Goal: Task Accomplishment & Management: Manage account settings

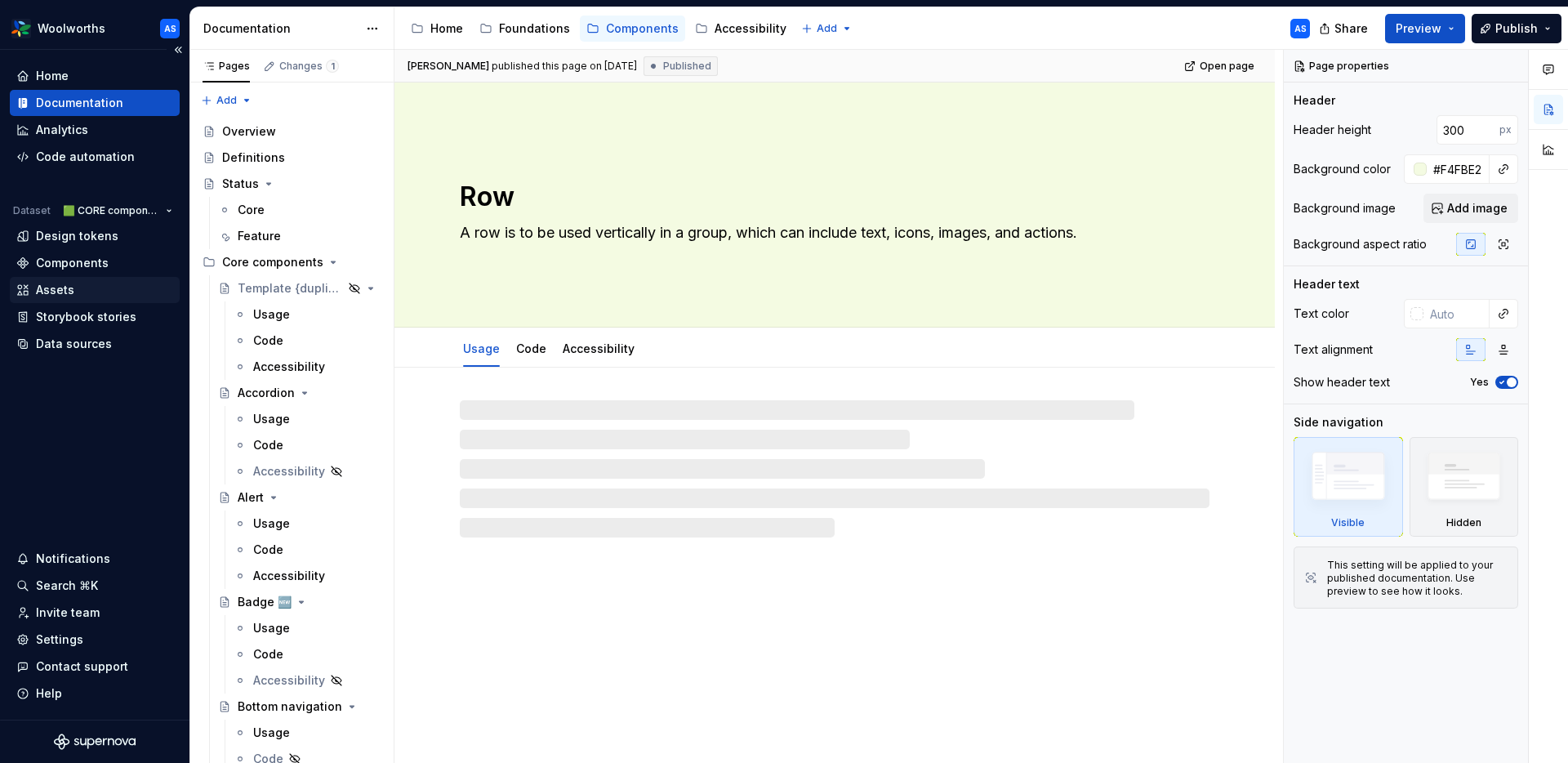
type textarea "*"
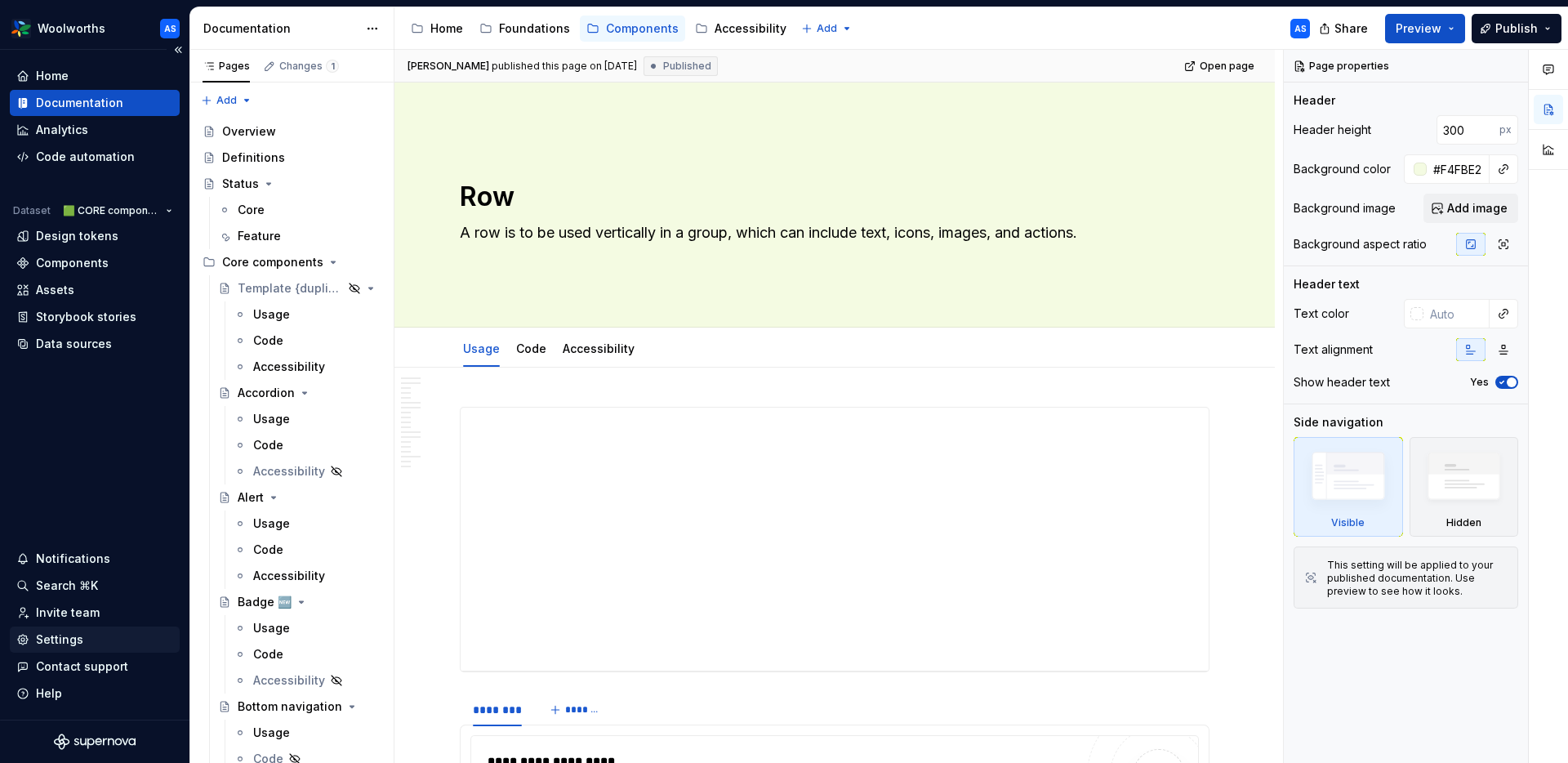
click at [71, 636] on div "Settings" at bounding box center [60, 639] width 48 height 16
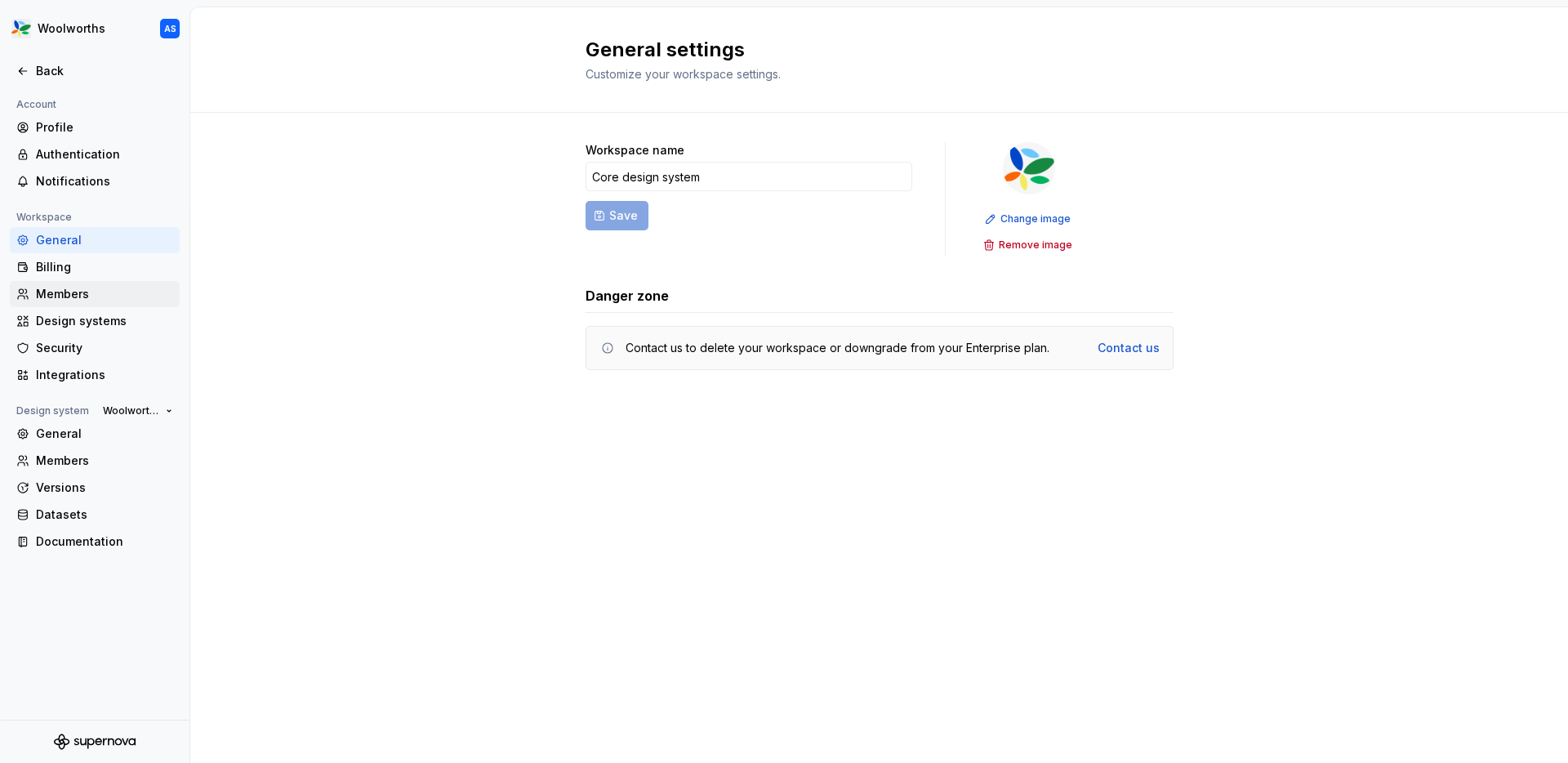
click at [97, 291] on div "Members" at bounding box center [104, 294] width 137 height 16
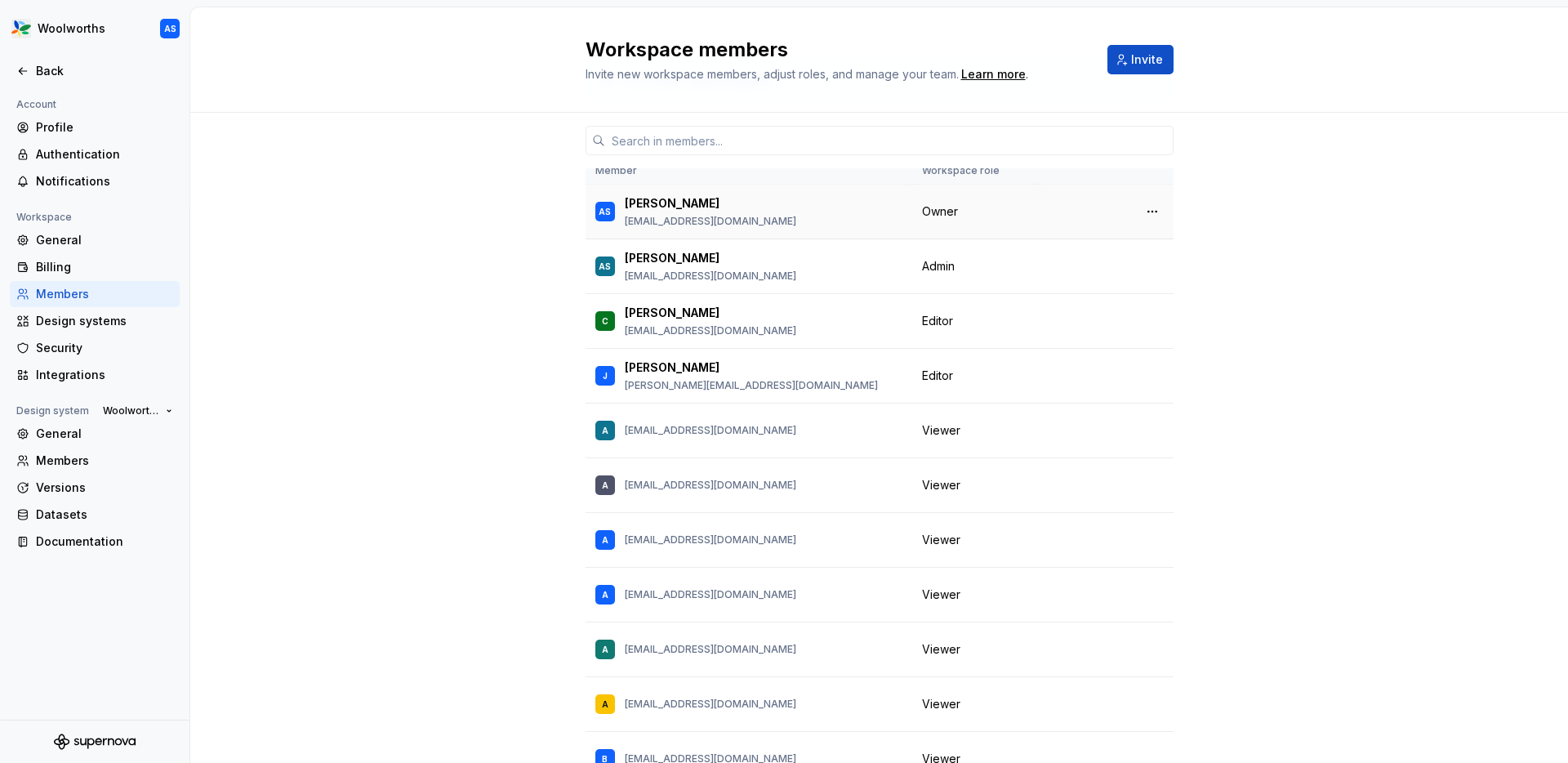
scroll to position [72, 0]
click at [1132, 53] on button "Invite" at bounding box center [1140, 59] width 66 height 29
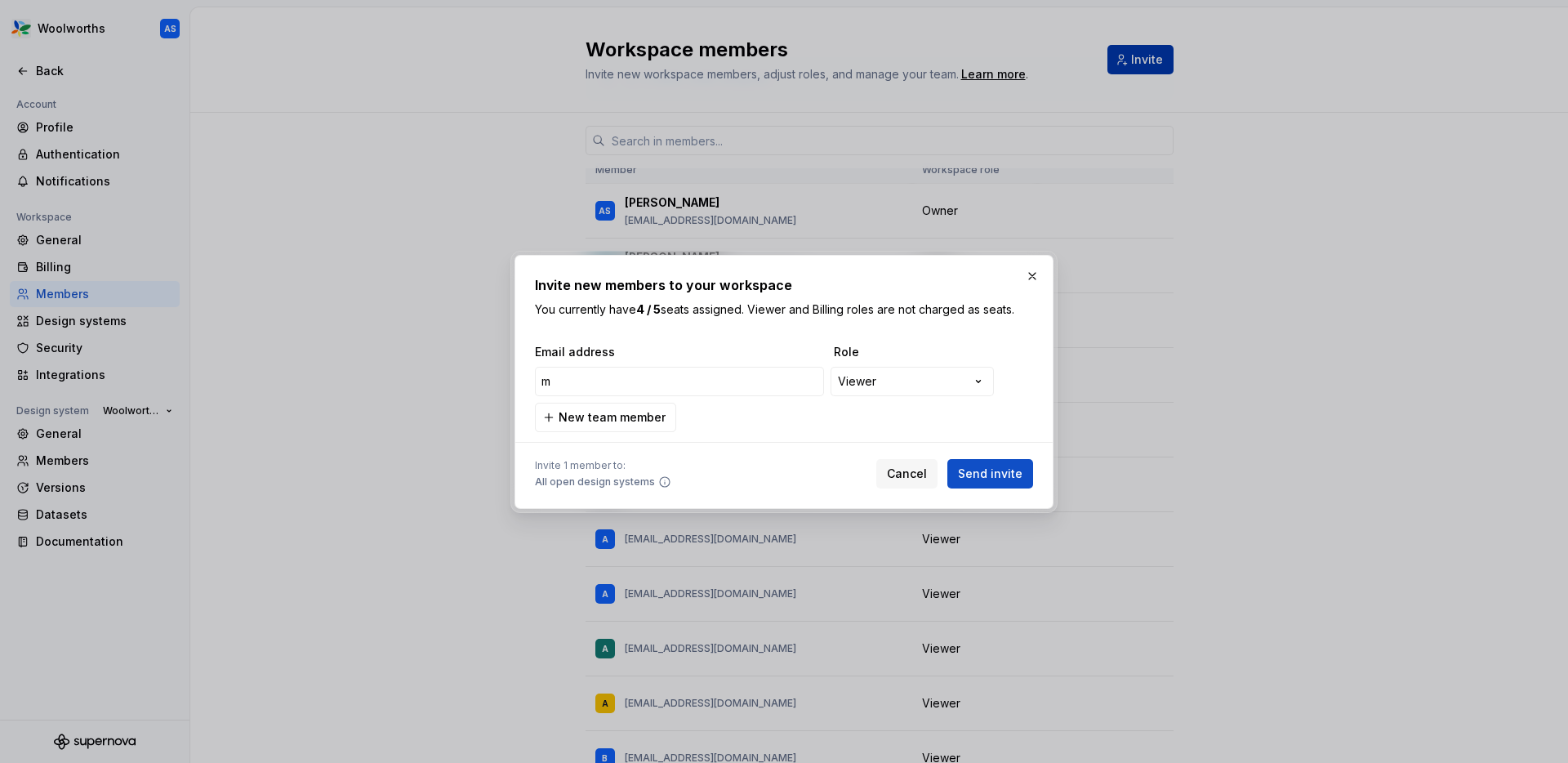
type input "mo"
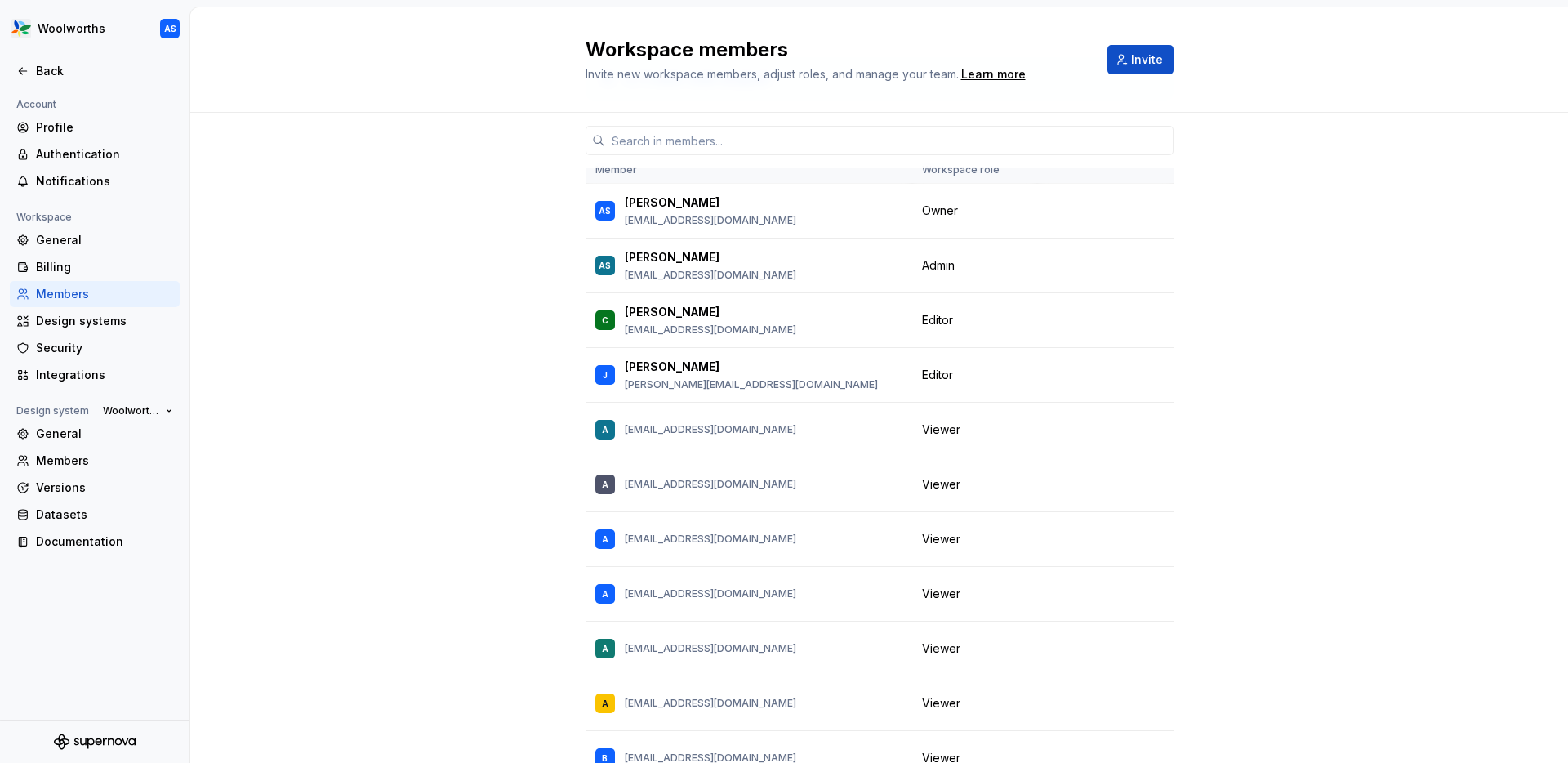
drag, startPoint x: 937, startPoint y: 5, endPoint x: 901, endPoint y: 124, distance: 124.3
click at [848, 147] on input "text" at bounding box center [889, 140] width 569 height 29
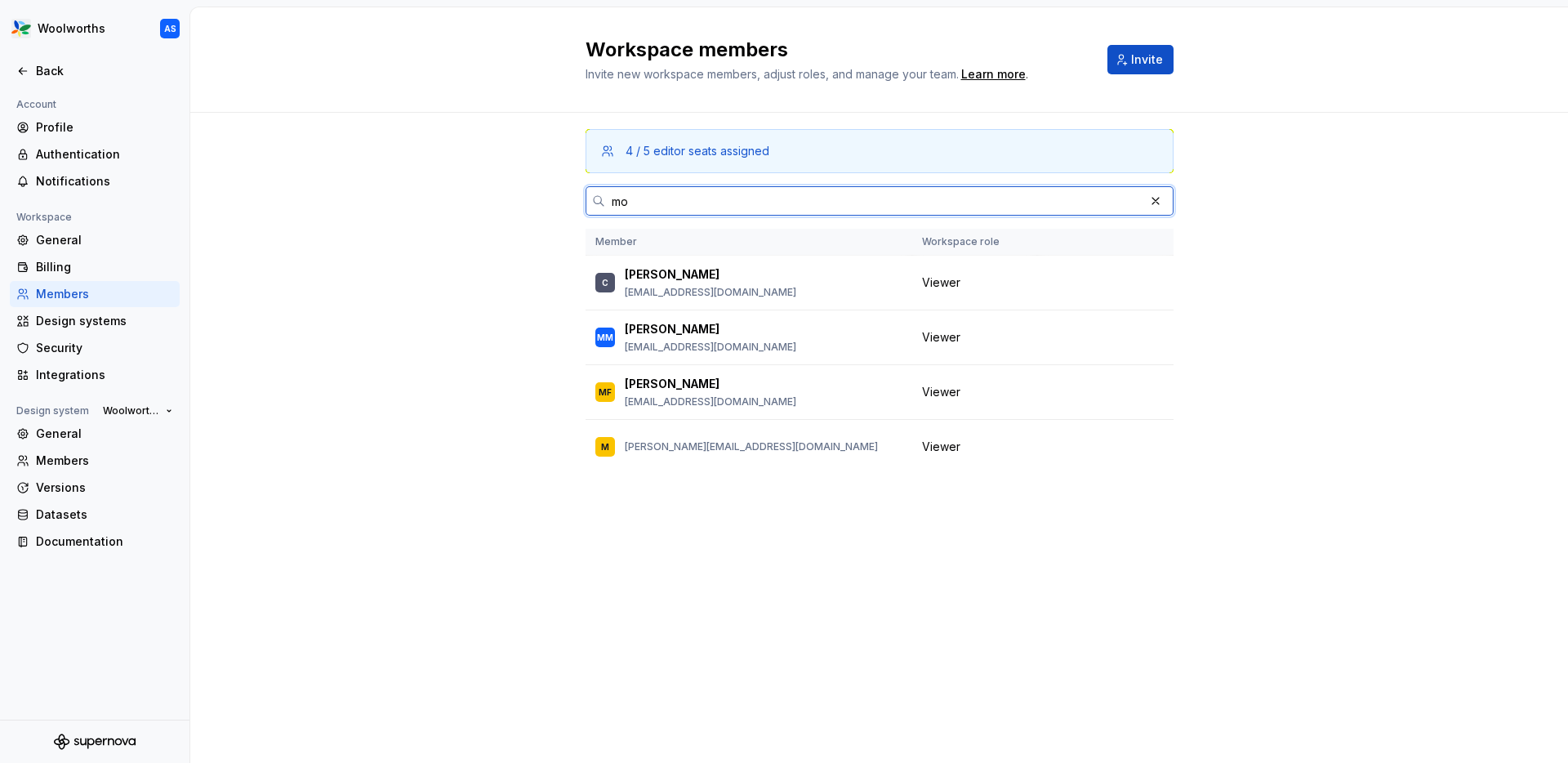
scroll to position [0, 0]
type input "mo"
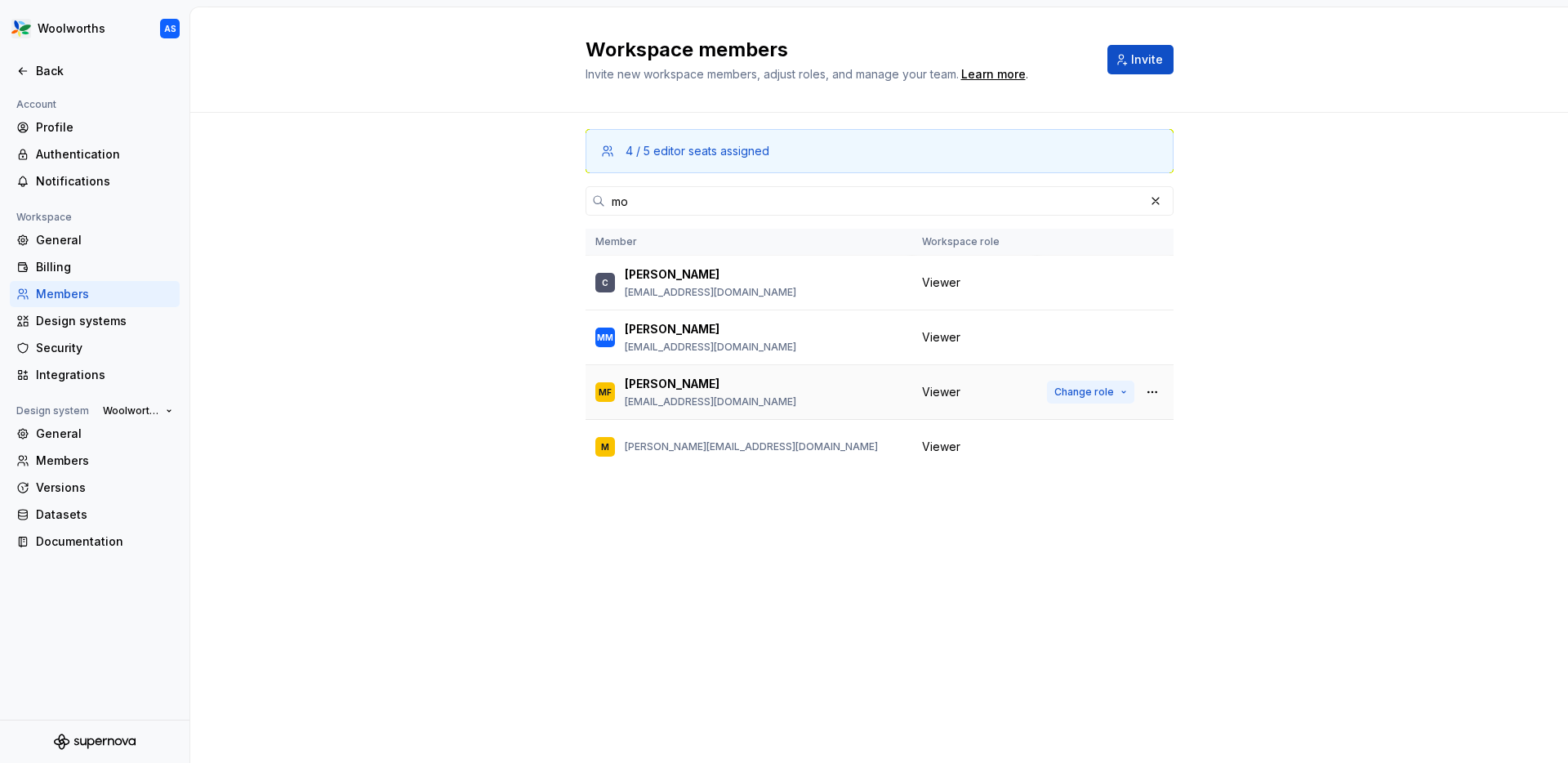
click at [1088, 389] on span "Change role" at bounding box center [1084, 392] width 60 height 13
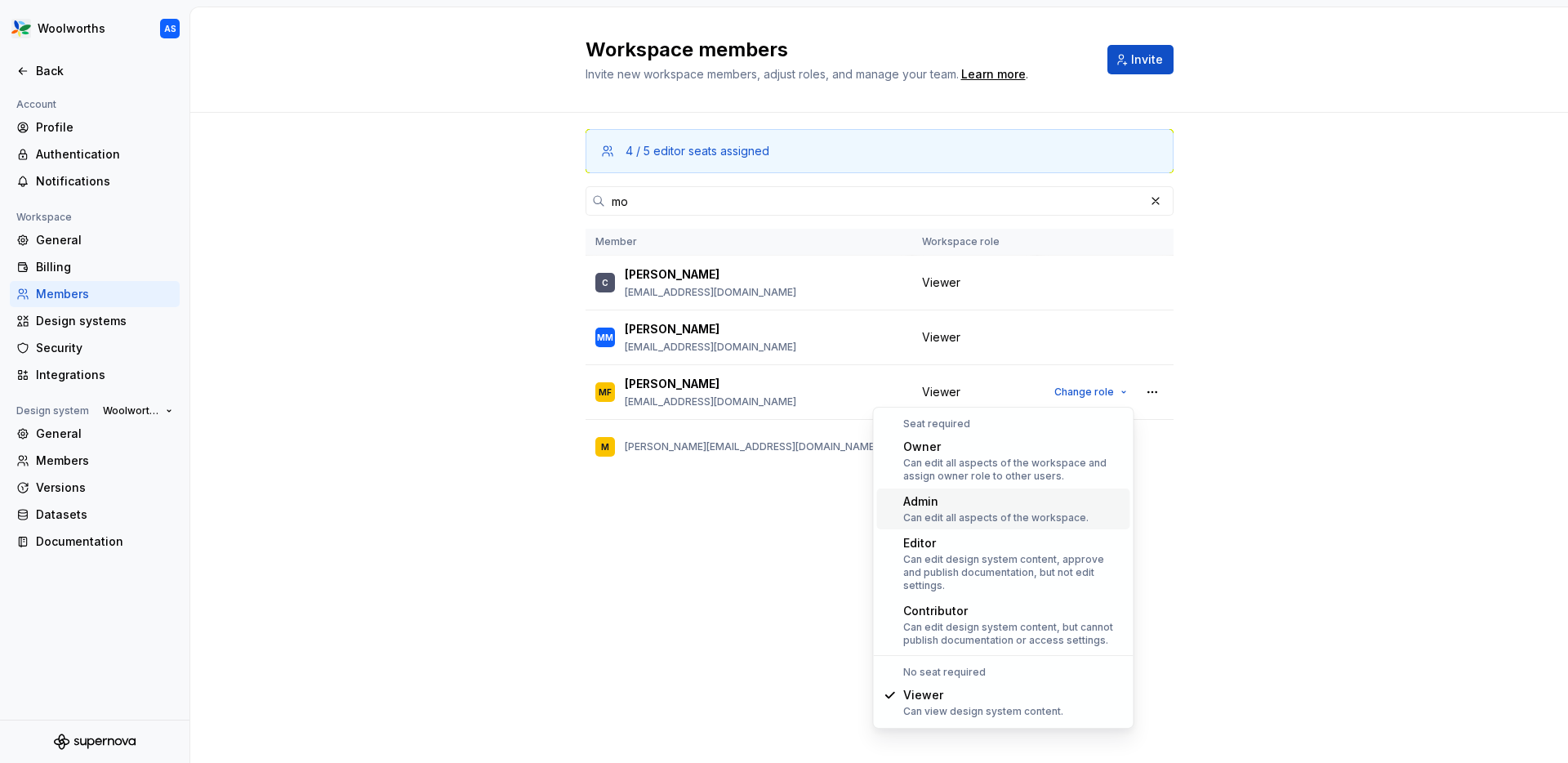
click at [978, 511] on div "Can edit all aspects of the workspace." at bounding box center [996, 517] width 185 height 13
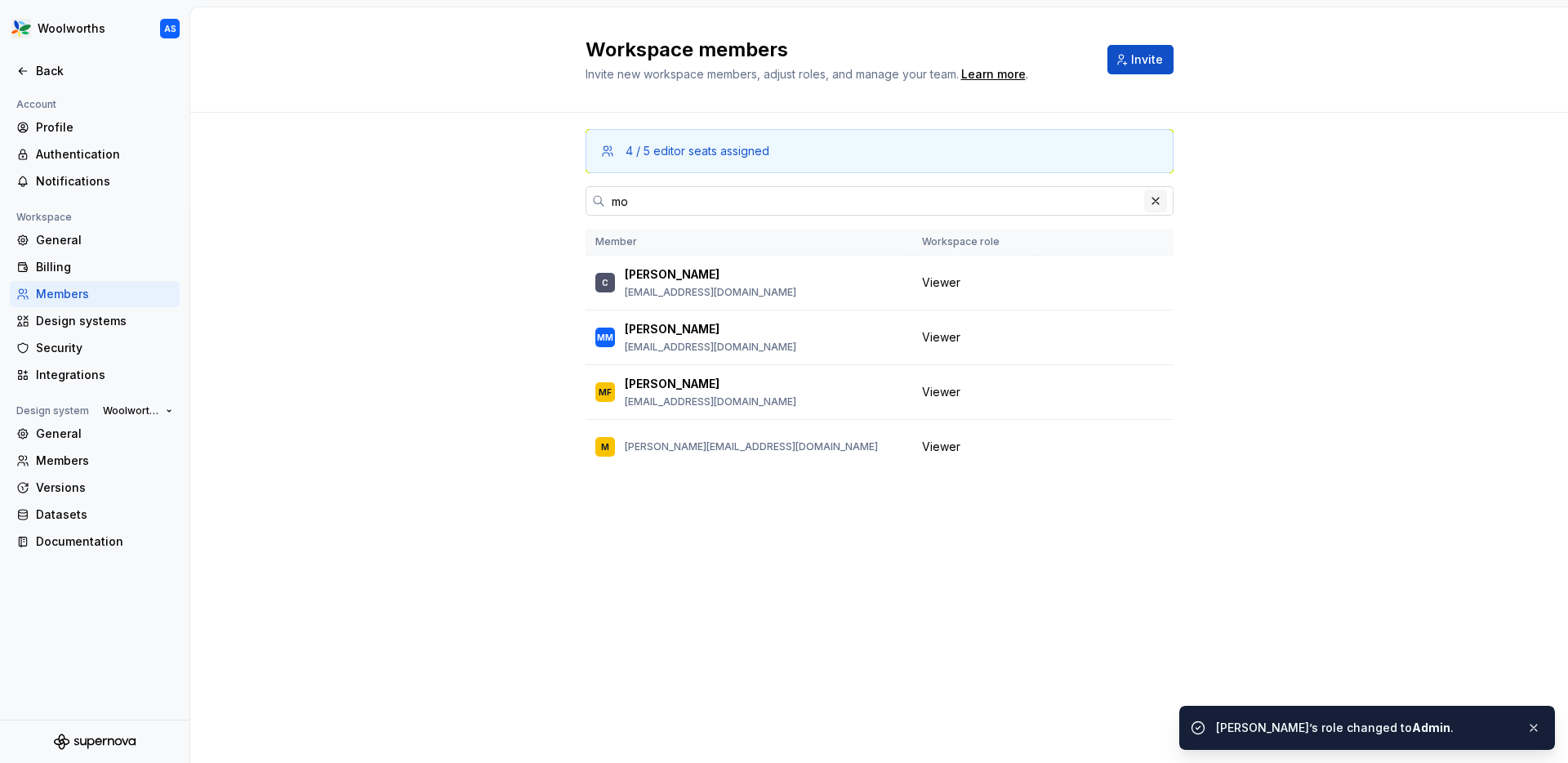
click at [1156, 200] on button "button" at bounding box center [1156, 201] width 23 height 23
